Goal: Task Accomplishment & Management: Manage account settings

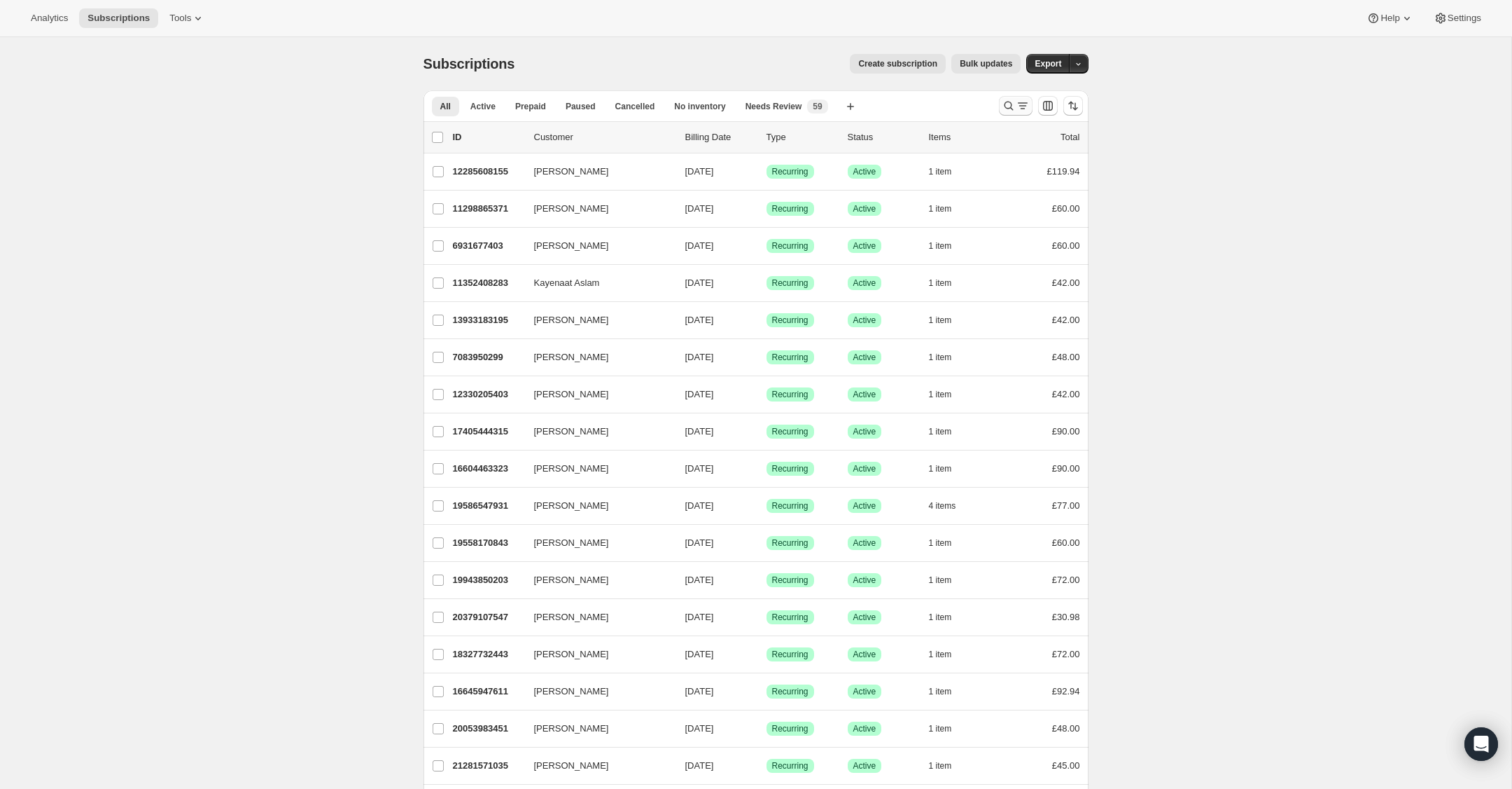
click at [1008, 107] on icon "Search and filter results" at bounding box center [1009, 105] width 14 height 14
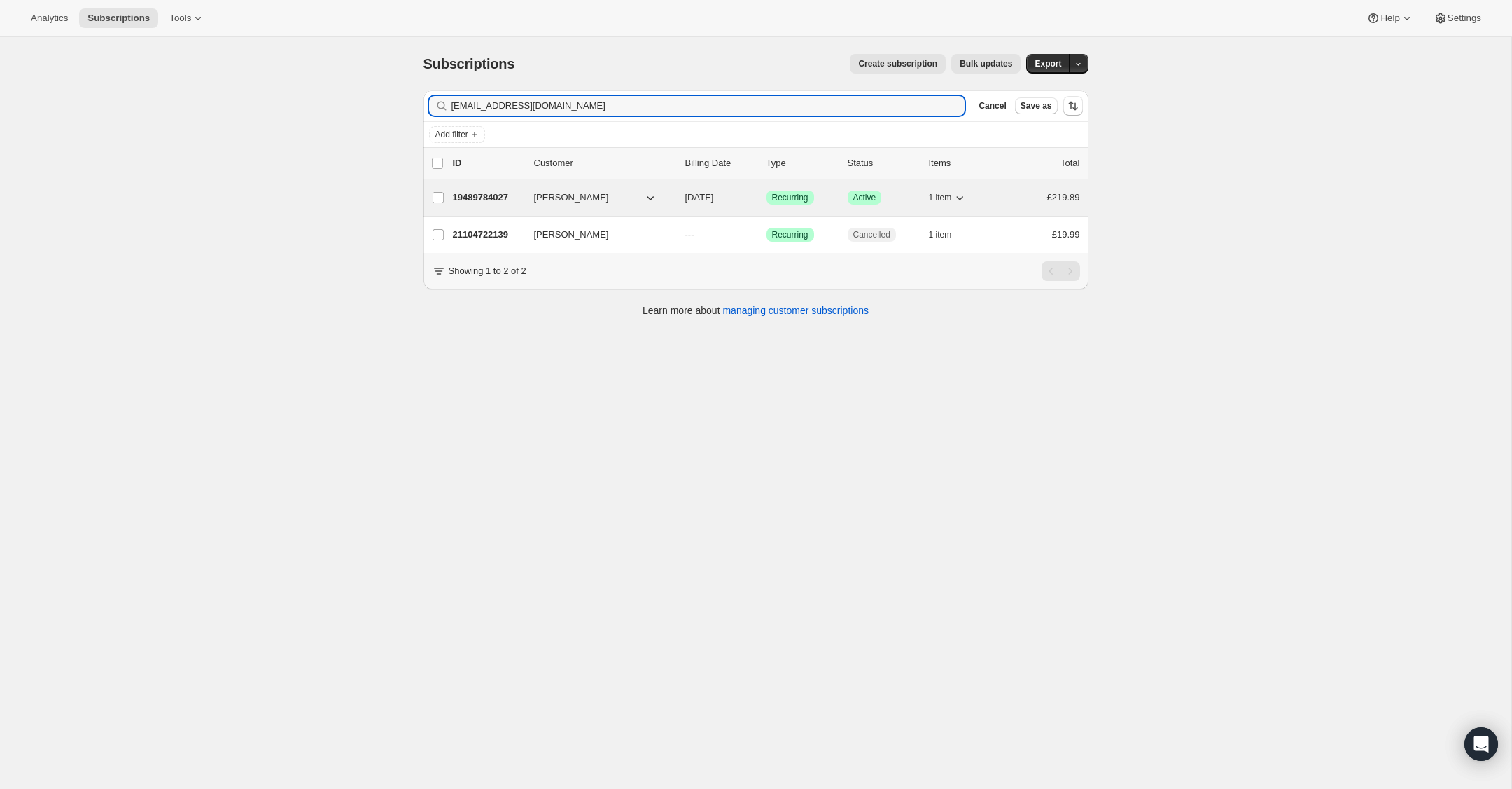
type input "[EMAIL_ADDRESS][DOMAIN_NAME]"
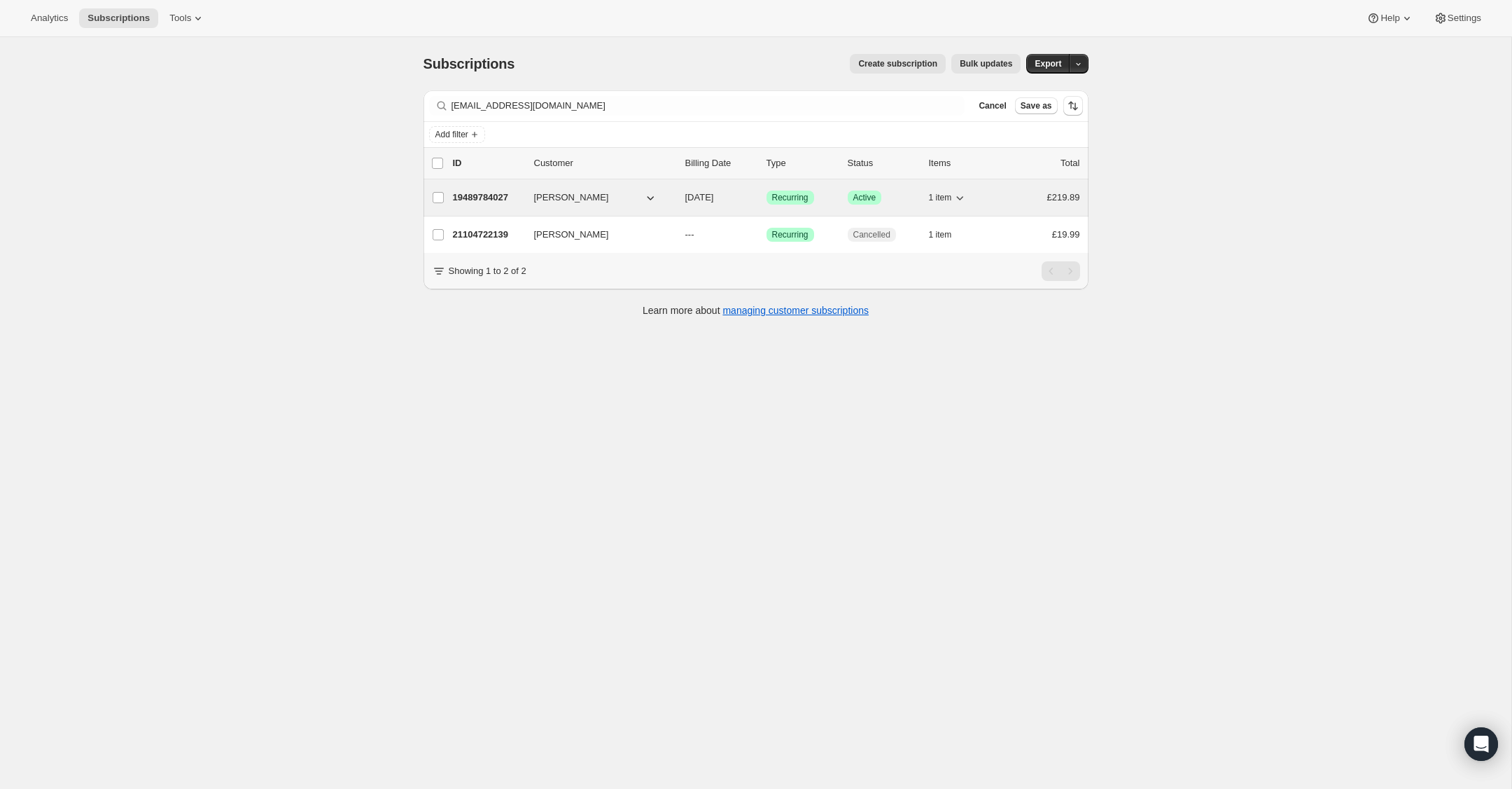
click at [472, 196] on p "19489784027" at bounding box center [487, 197] width 70 height 14
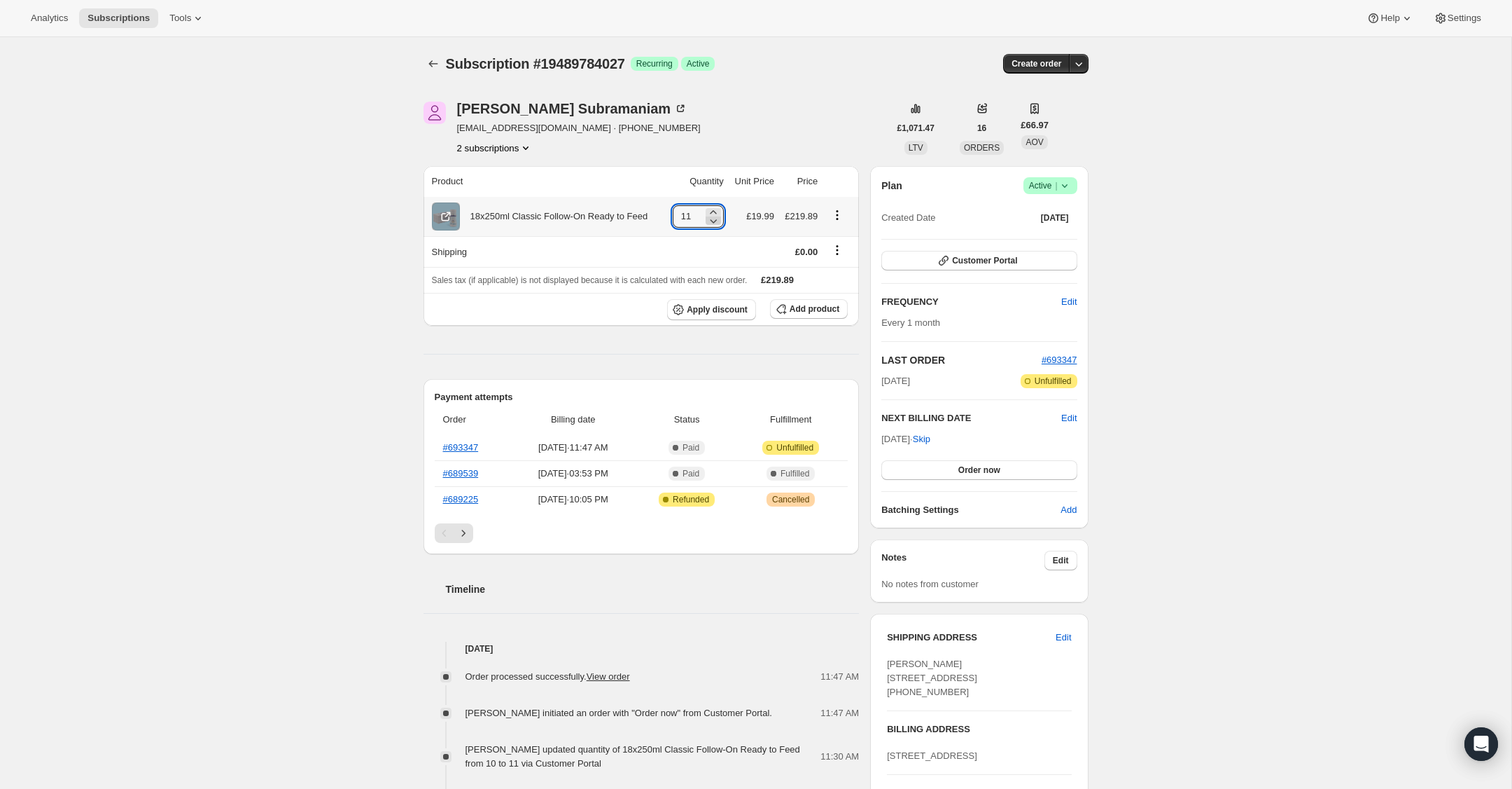
click at [711, 219] on icon at bounding box center [713, 221] width 14 height 14
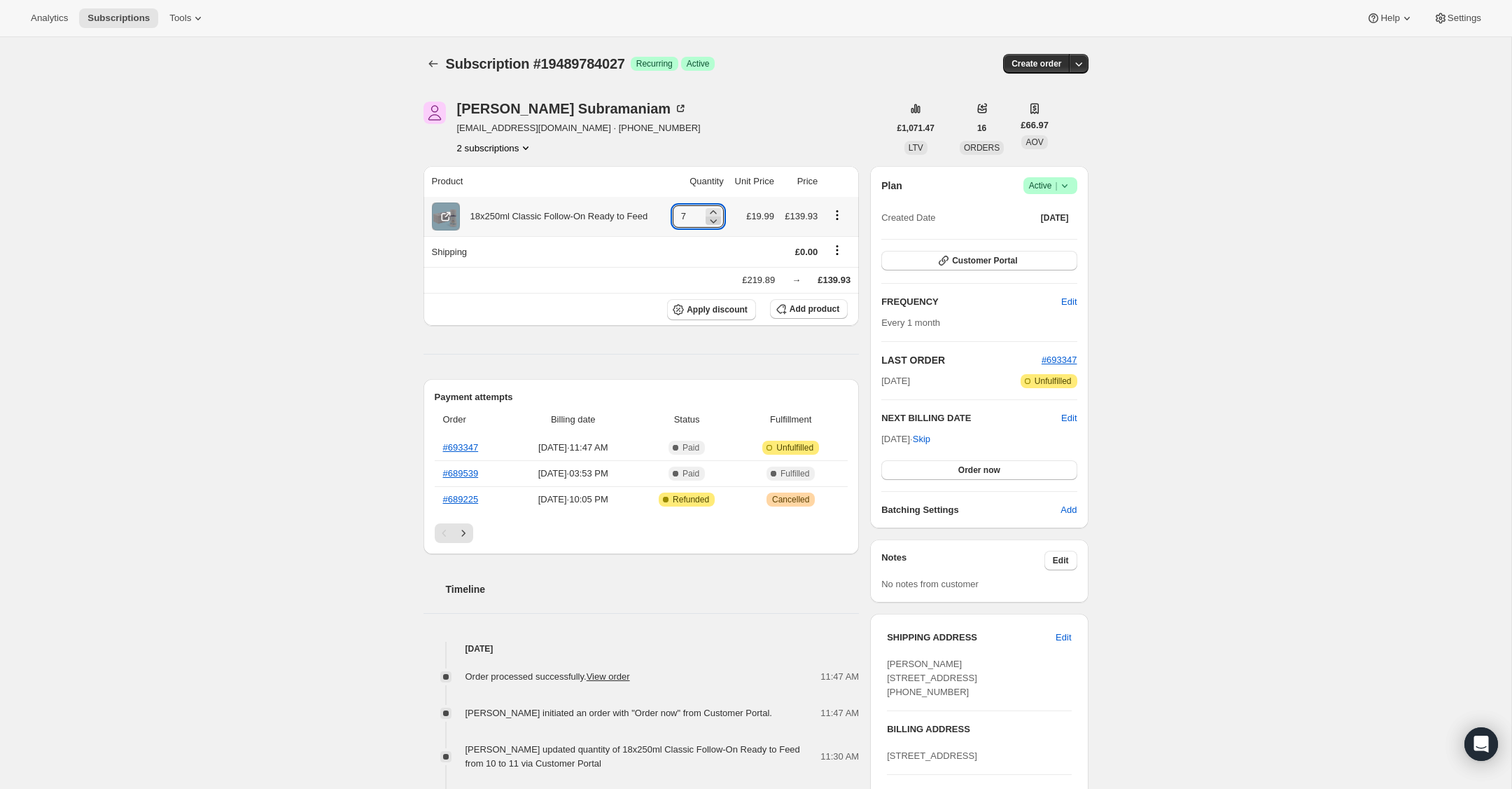
type input "6"
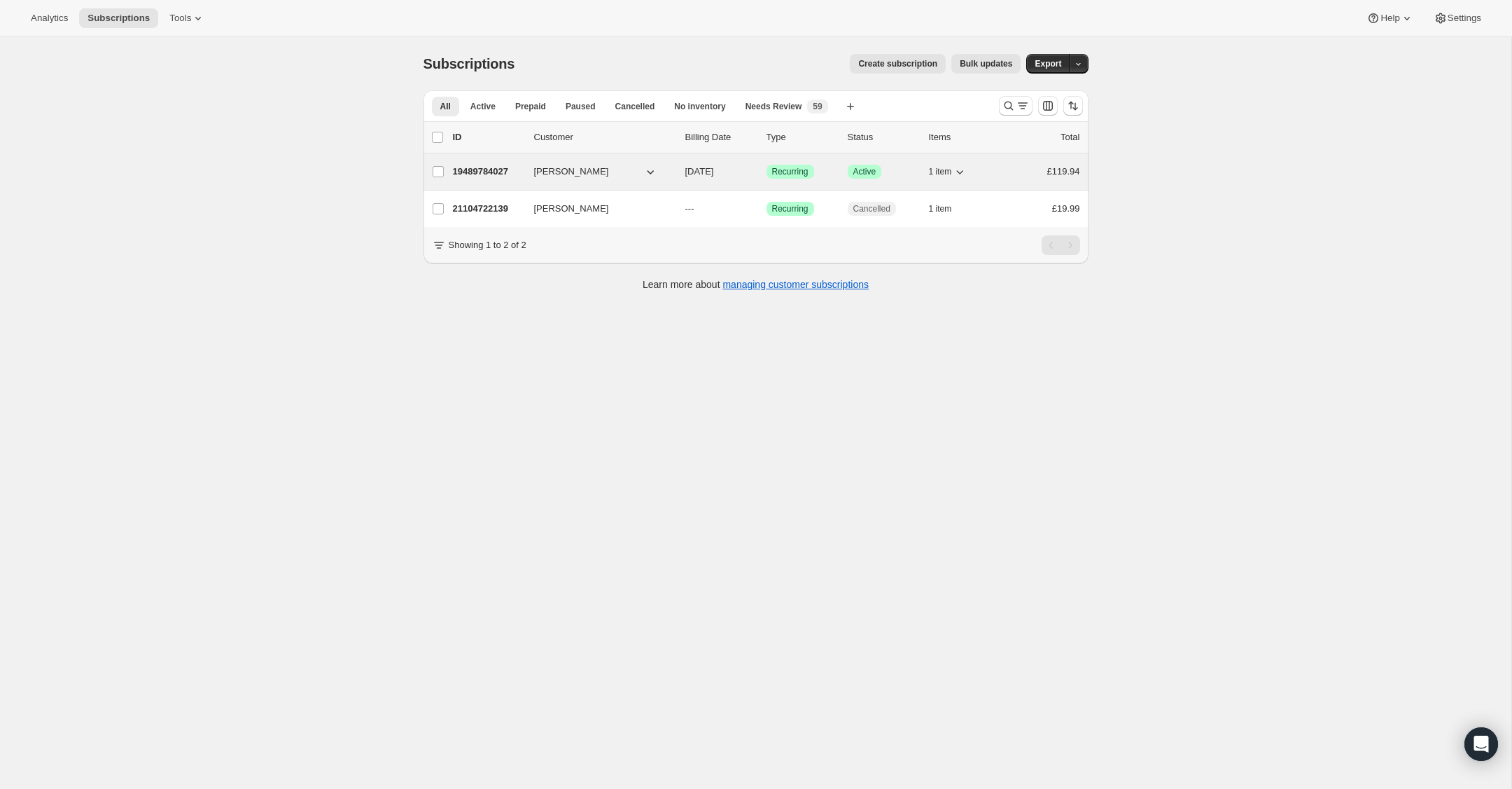
click at [472, 174] on p "19489784027" at bounding box center [487, 171] width 70 height 14
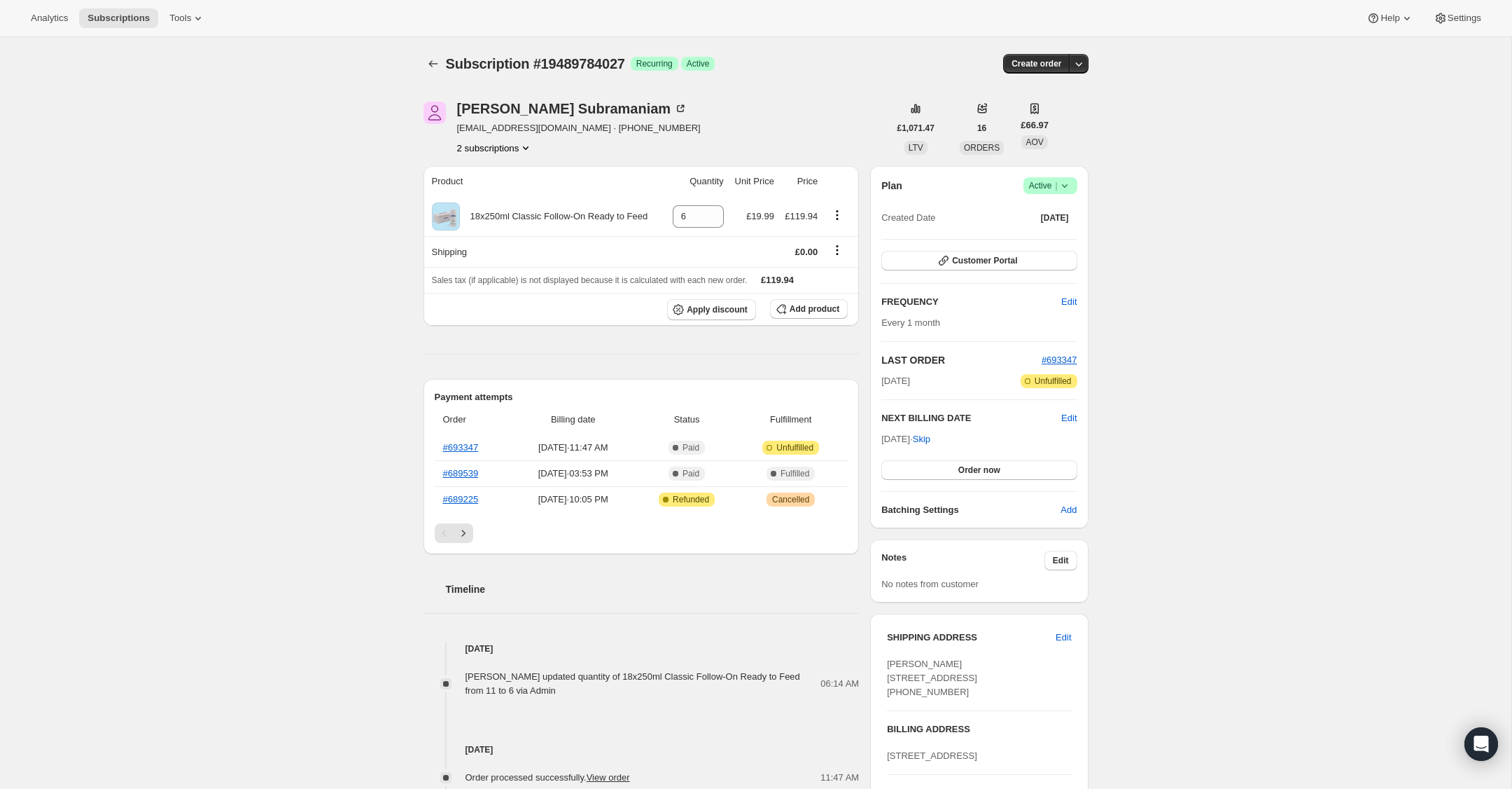
click at [1067, 184] on icon at bounding box center [1065, 185] width 14 height 14
click at [1059, 233] on span "Cancel subscription" at bounding box center [1046, 237] width 80 height 11
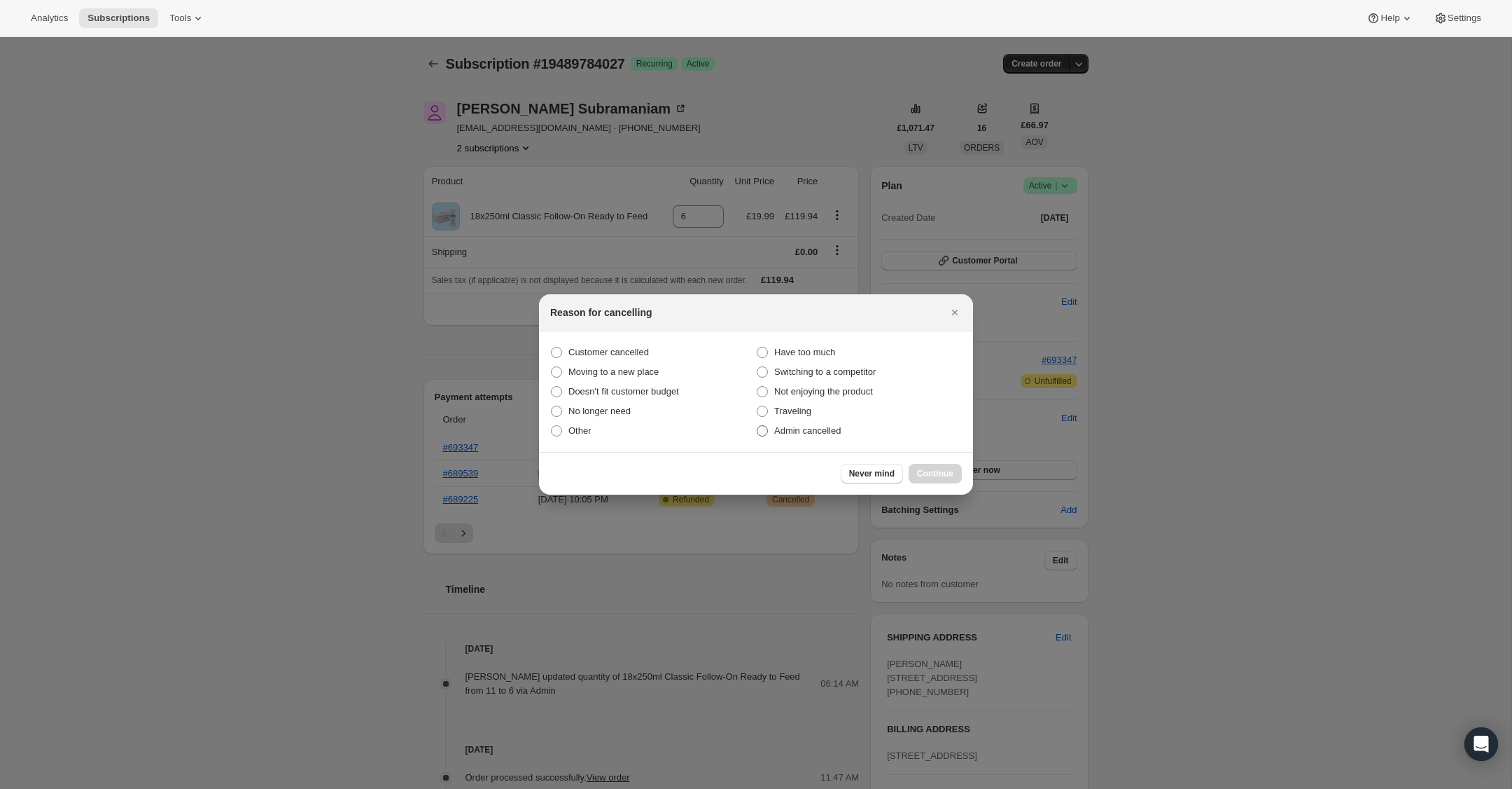
click at [763, 431] on span ":r2k:" at bounding box center [762, 430] width 11 height 11
click at [758, 426] on input "Admin cancelled" at bounding box center [757, 425] width 1 height 1
radio input "true"
click at [928, 477] on span "Continue" at bounding box center [935, 473] width 37 height 11
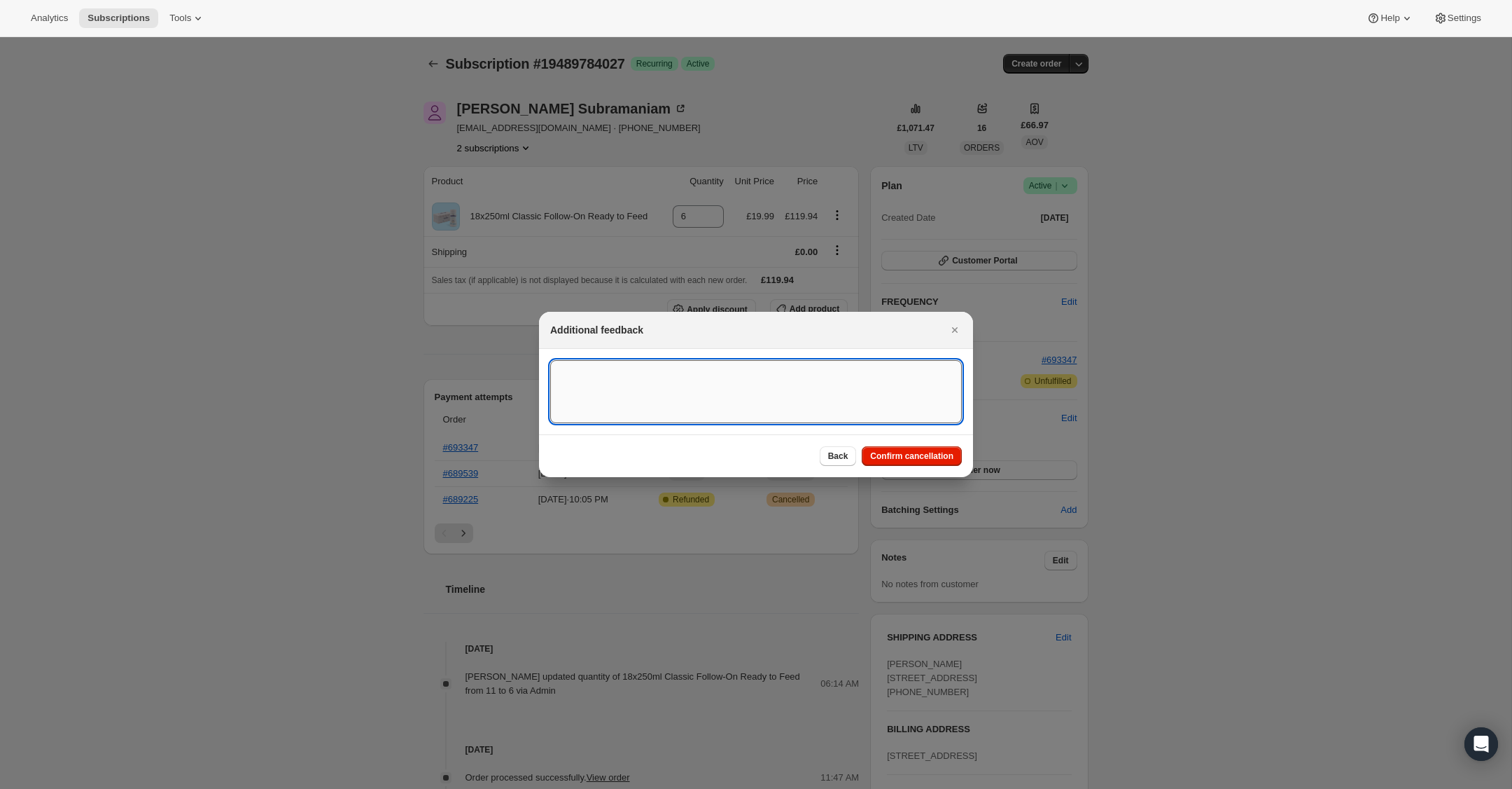
click at [604, 377] on textarea ":r2k:" at bounding box center [756, 391] width 412 height 63
type textarea "Overseas Order (Azerbaijan) to forward shipping address"
click at [899, 464] on button "Confirm cancellation" at bounding box center [911, 456] width 100 height 20
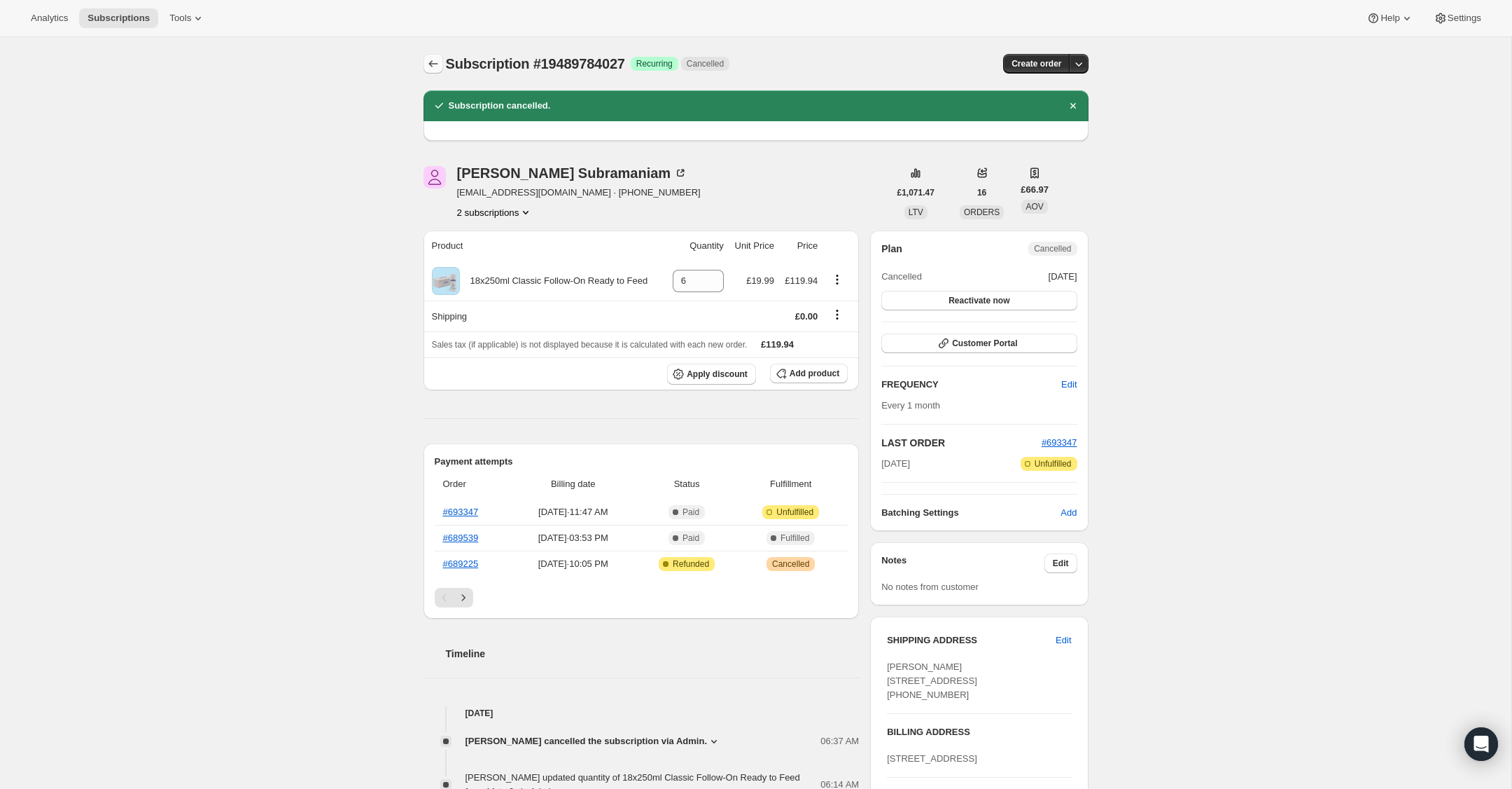
click at [431, 67] on icon "Subscriptions" at bounding box center [433, 64] width 9 height 7
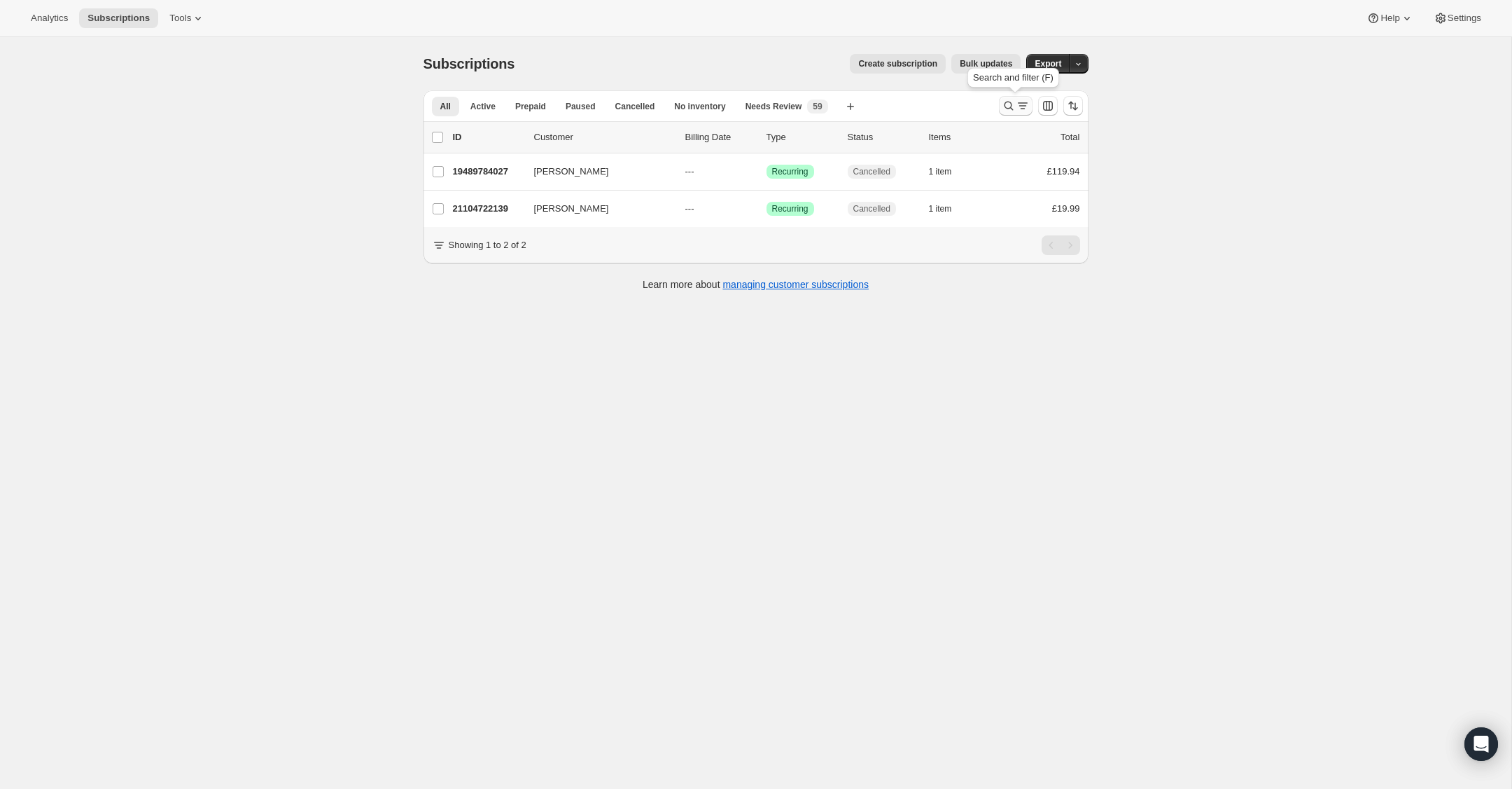
click at [1007, 105] on icon "Search and filter results" at bounding box center [1009, 105] width 14 height 14
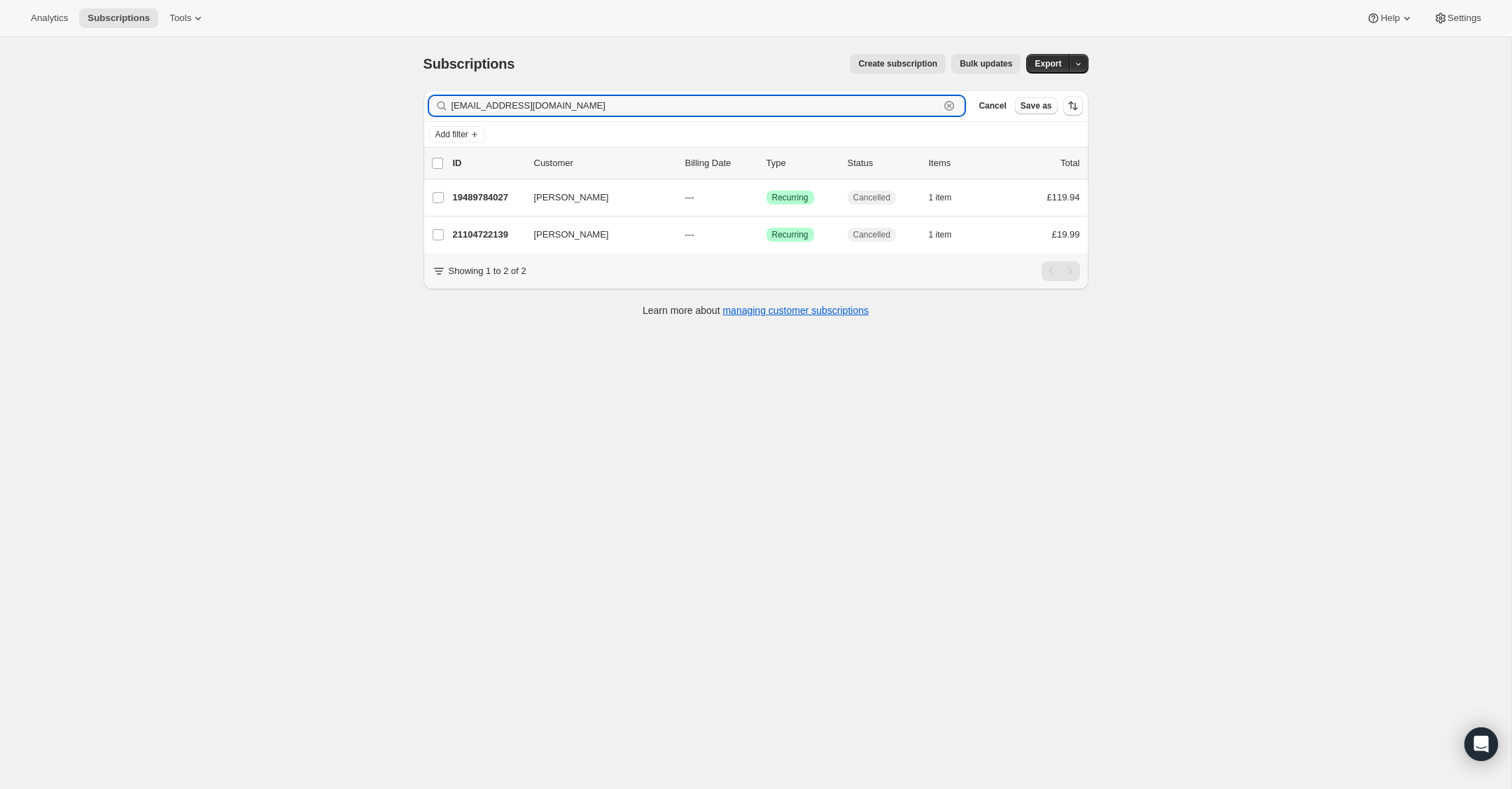
click at [952, 106] on icon "button" at bounding box center [949, 105] width 14 height 14
paste input "victoria.popovici.25@gmail.com"
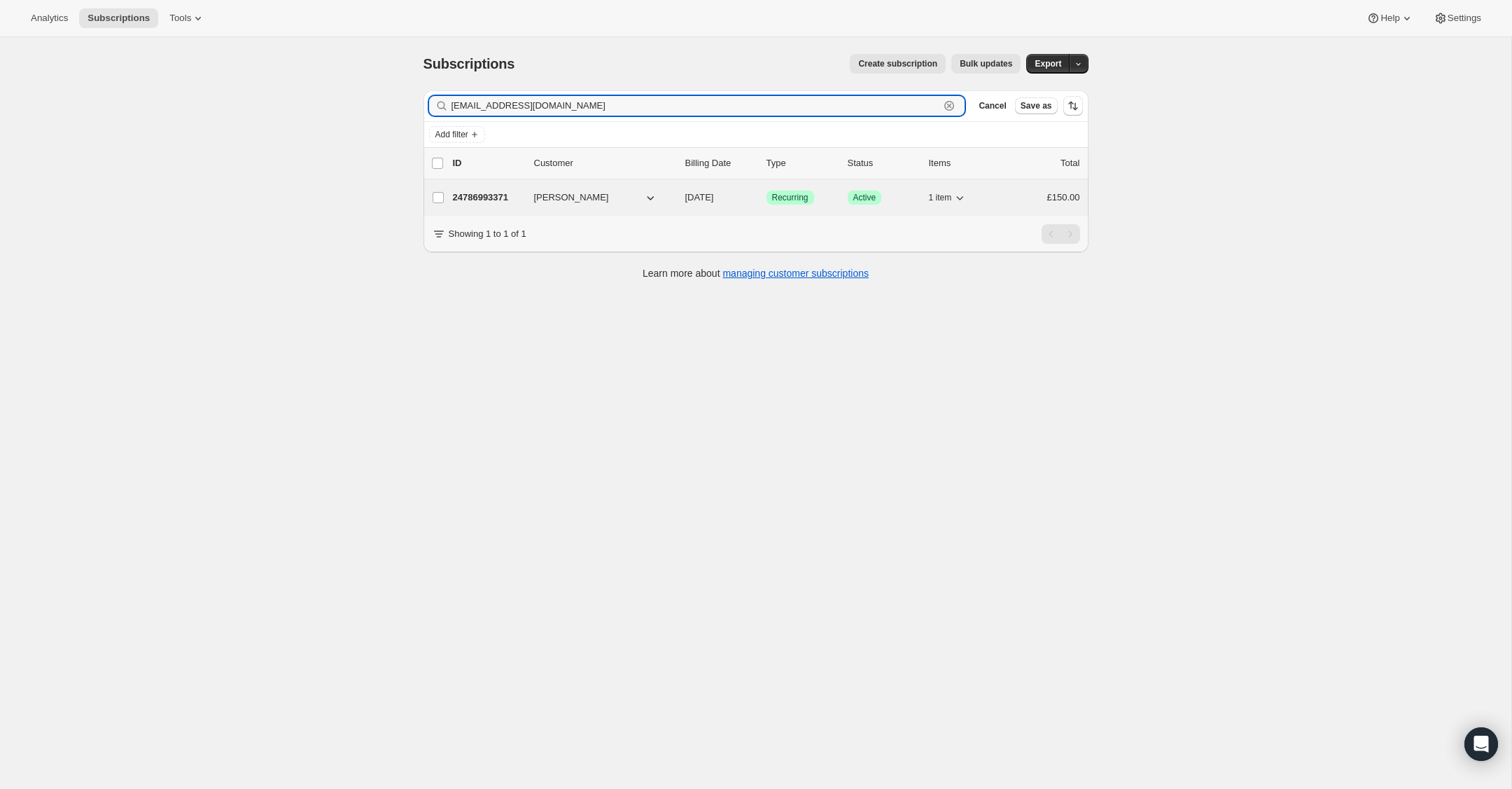
type input "victoria.popovici.25@gmail.com"
click at [493, 199] on p "24786993371" at bounding box center [487, 197] width 70 height 14
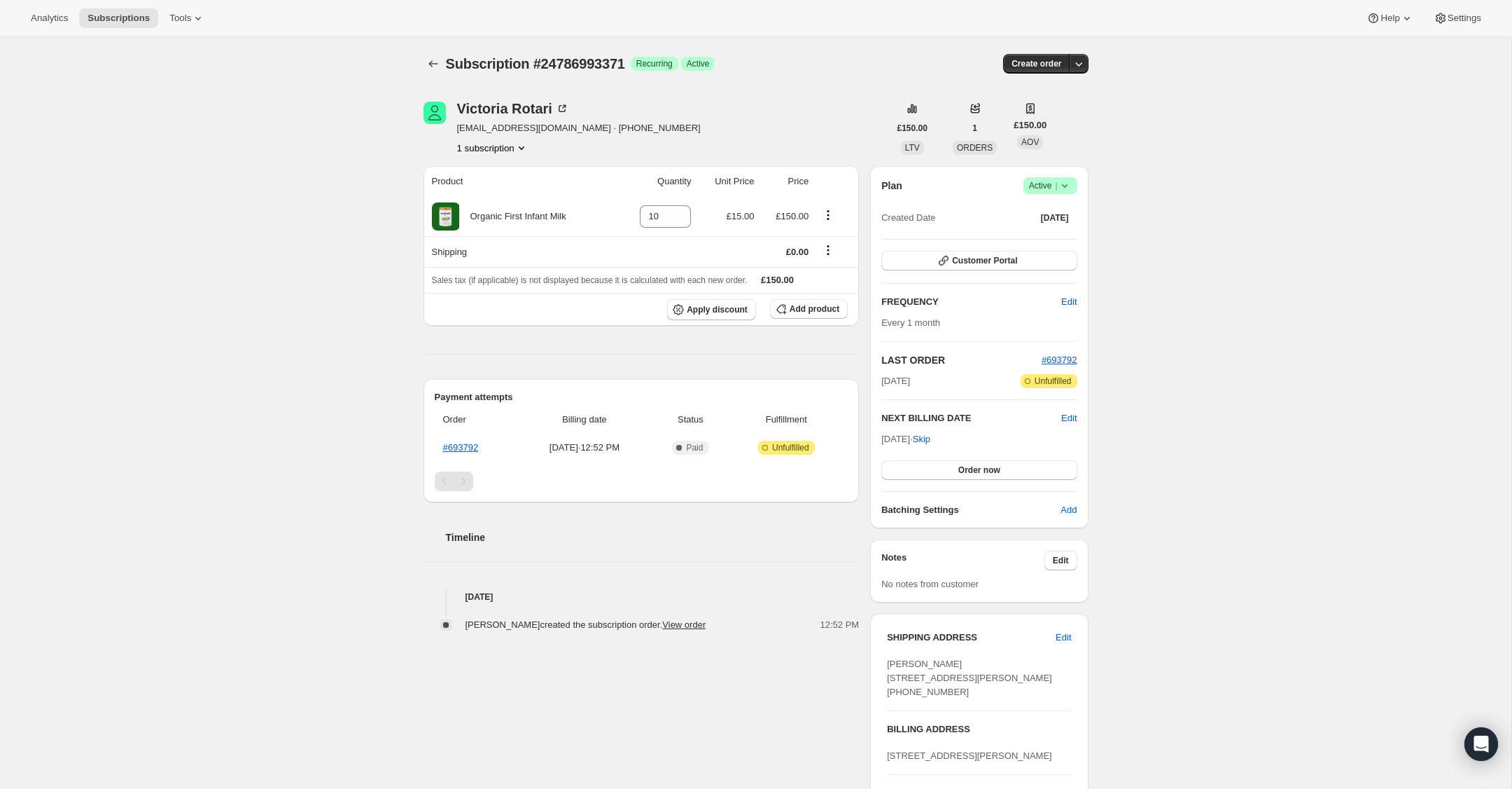
click at [1068, 186] on icon at bounding box center [1065, 185] width 14 height 14
click at [1060, 237] on span "Cancel subscription" at bounding box center [1046, 237] width 80 height 11
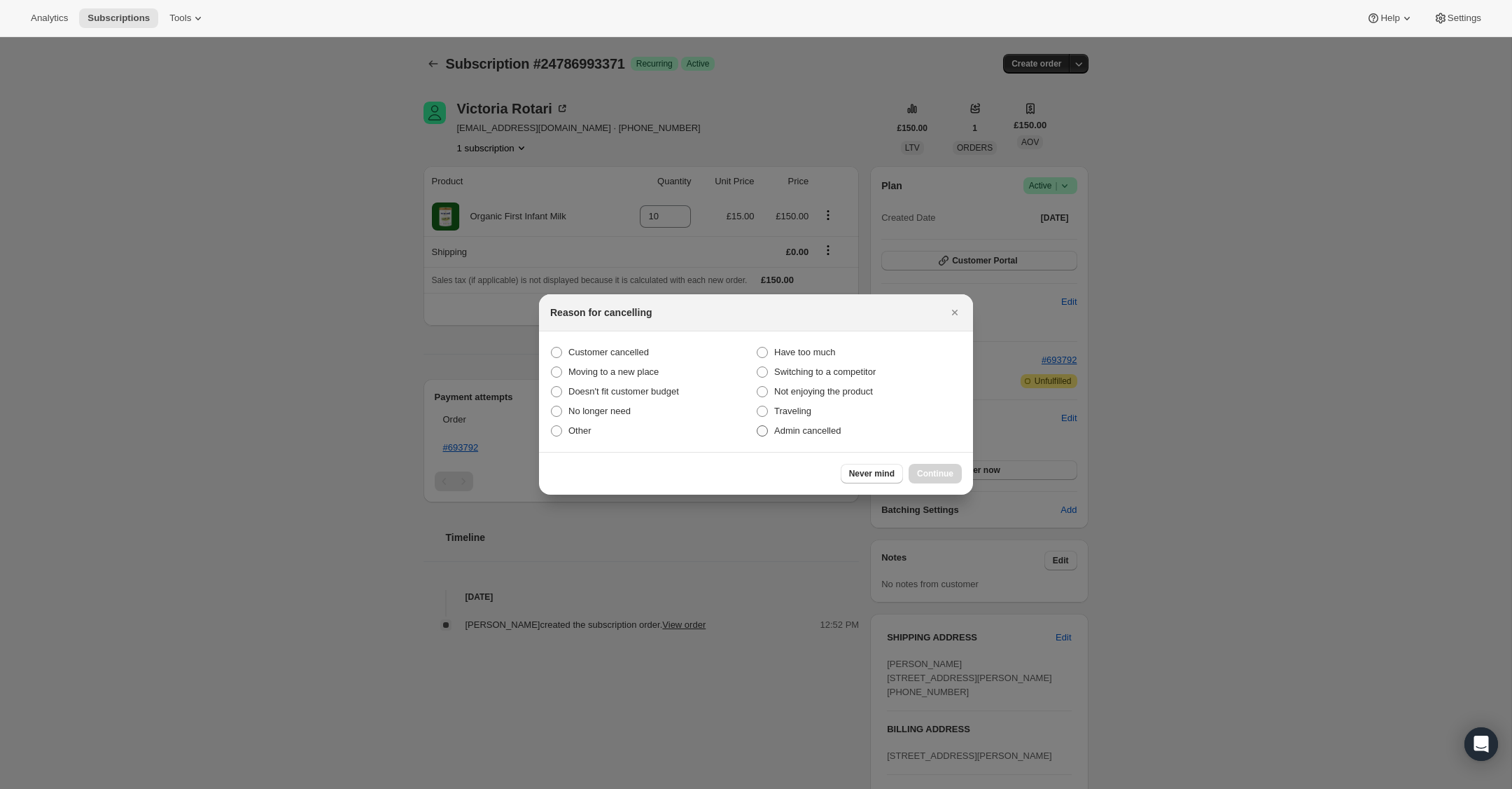
click at [766, 433] on span ":r8q:" at bounding box center [762, 430] width 11 height 11
click at [758, 426] on input "Admin cancelled" at bounding box center [757, 425] width 1 height 1
radio input "true"
click at [935, 477] on span "Continue" at bounding box center [935, 473] width 37 height 11
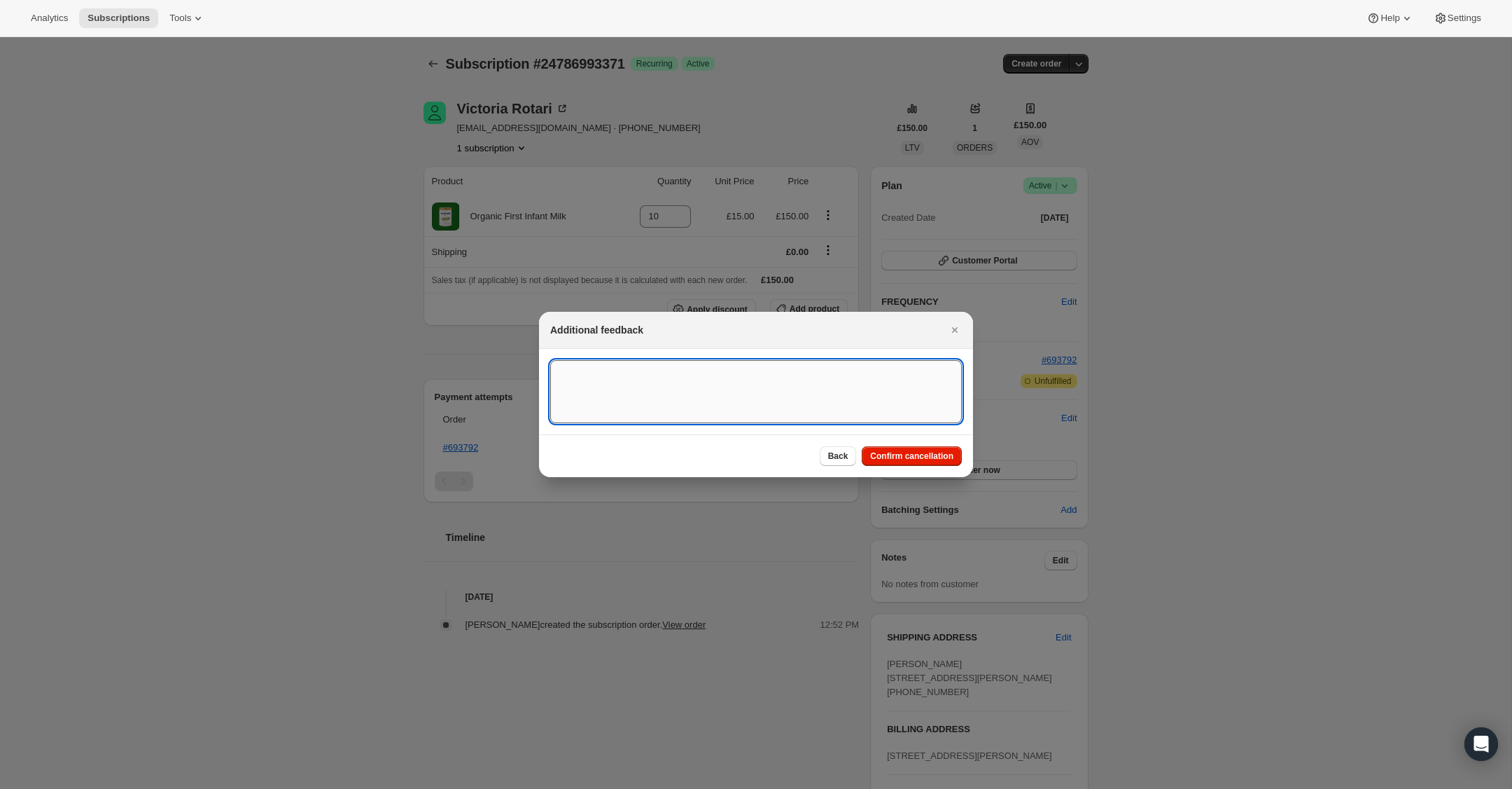
click at [732, 406] on textarea ":r8q:" at bounding box center [756, 391] width 412 height 63
type textarea "Overseas Order - Moldova"
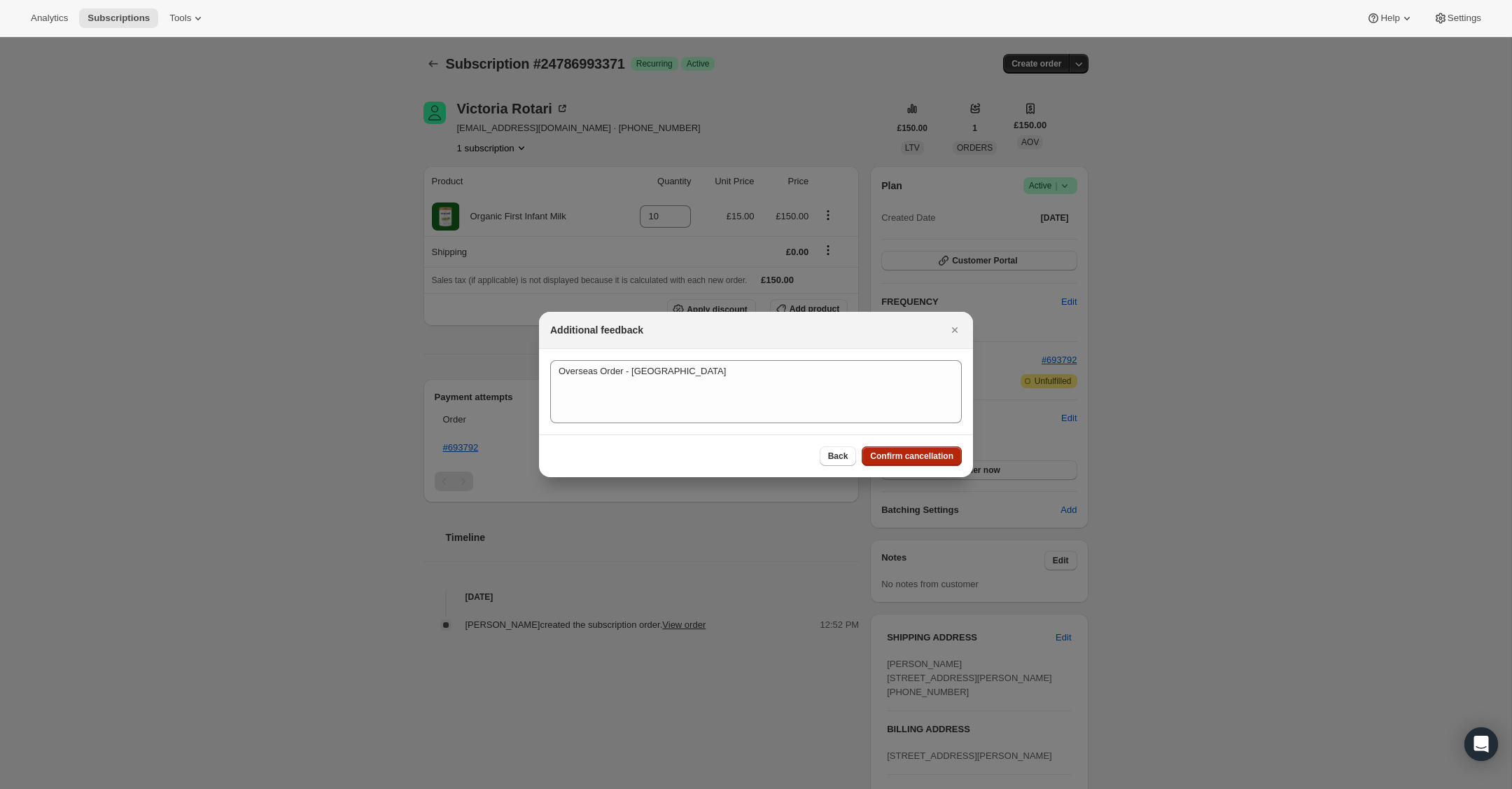
click at [912, 458] on span "Confirm cancellation" at bounding box center [912, 456] width 84 height 11
